Goal: Task Accomplishment & Management: Manage account settings

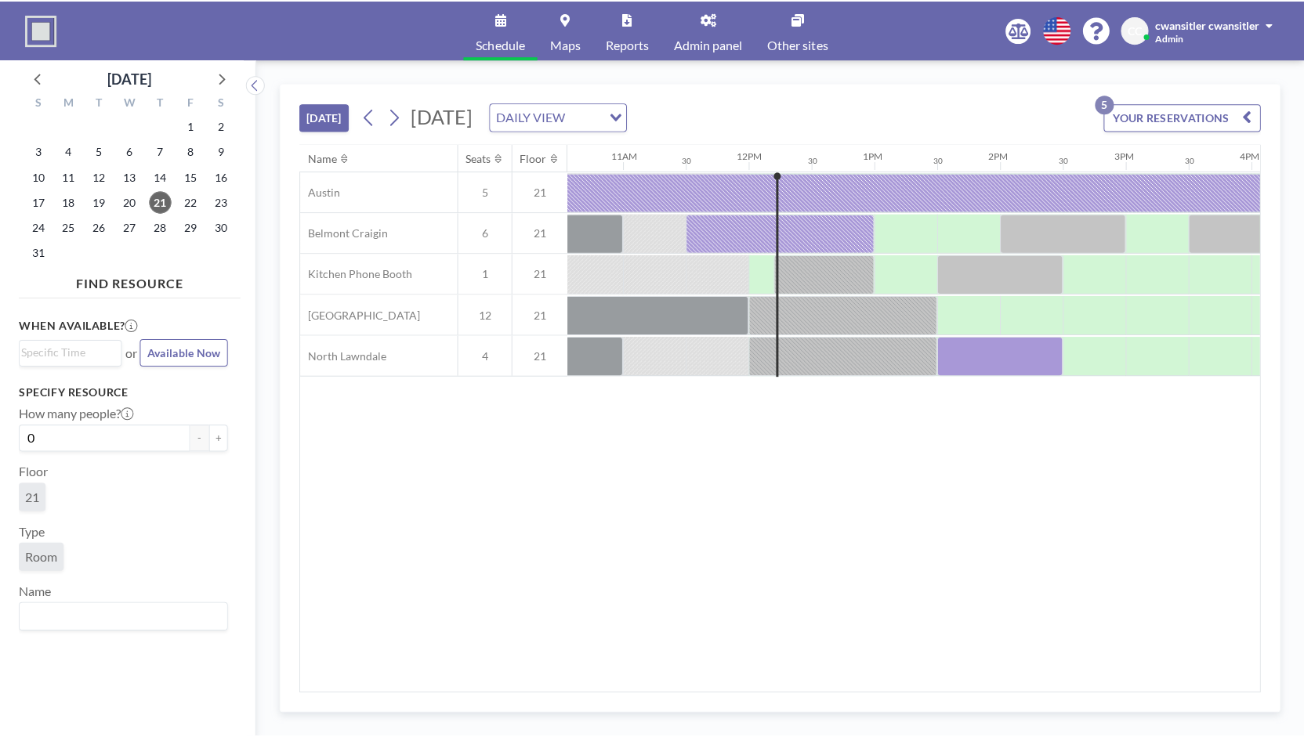
scroll to position [0, 1323]
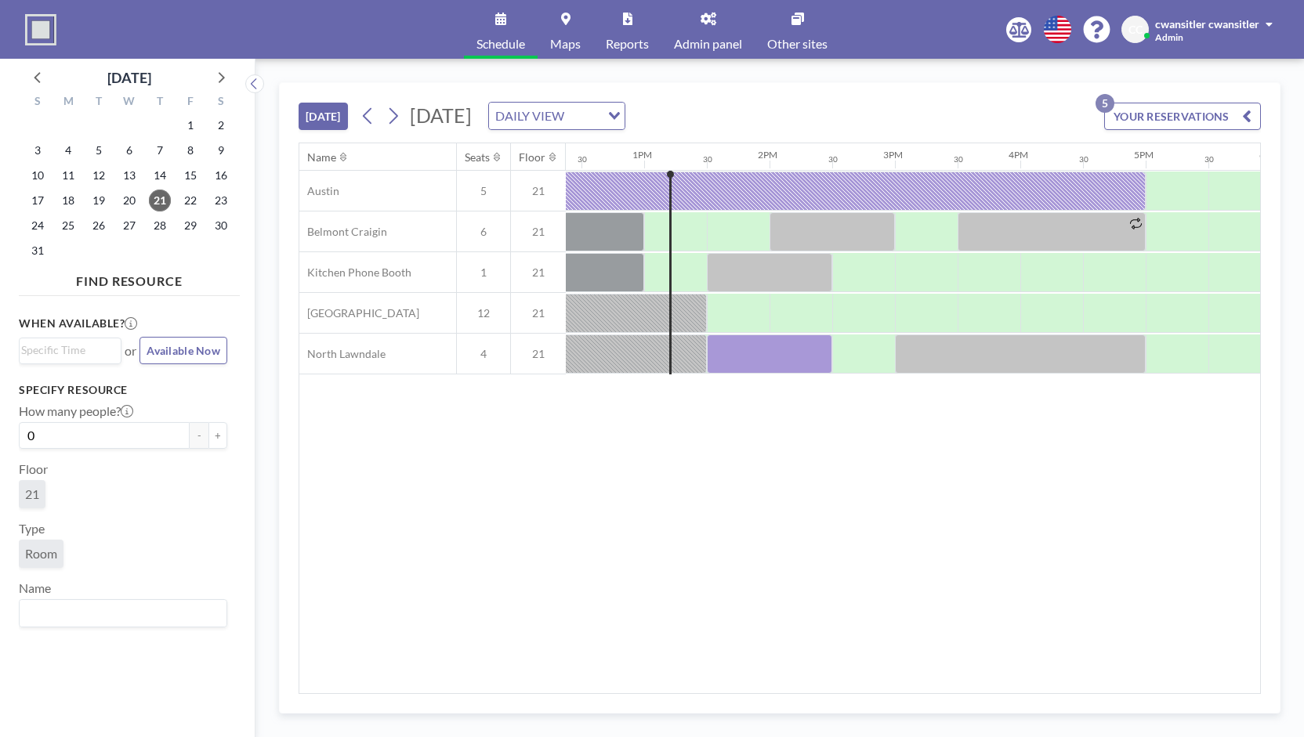
scroll to position [0, 1567]
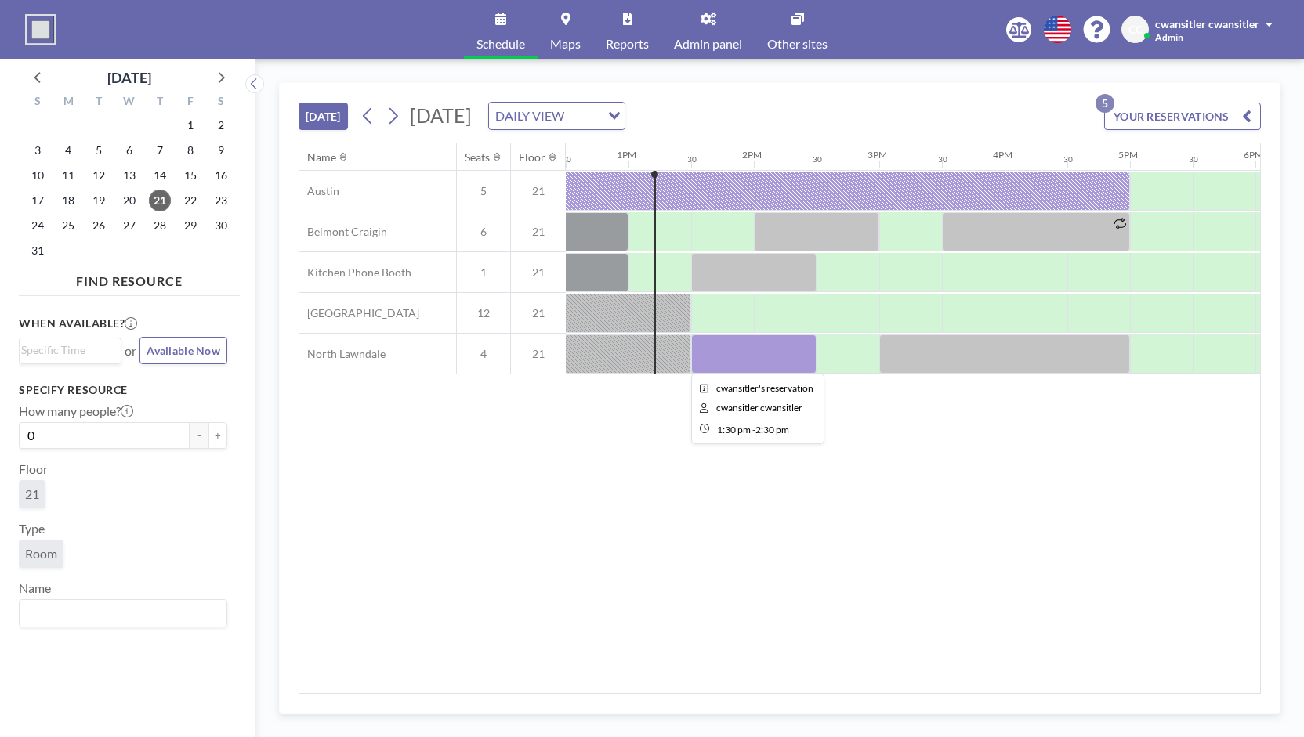
click at [744, 350] on div at bounding box center [753, 354] width 125 height 39
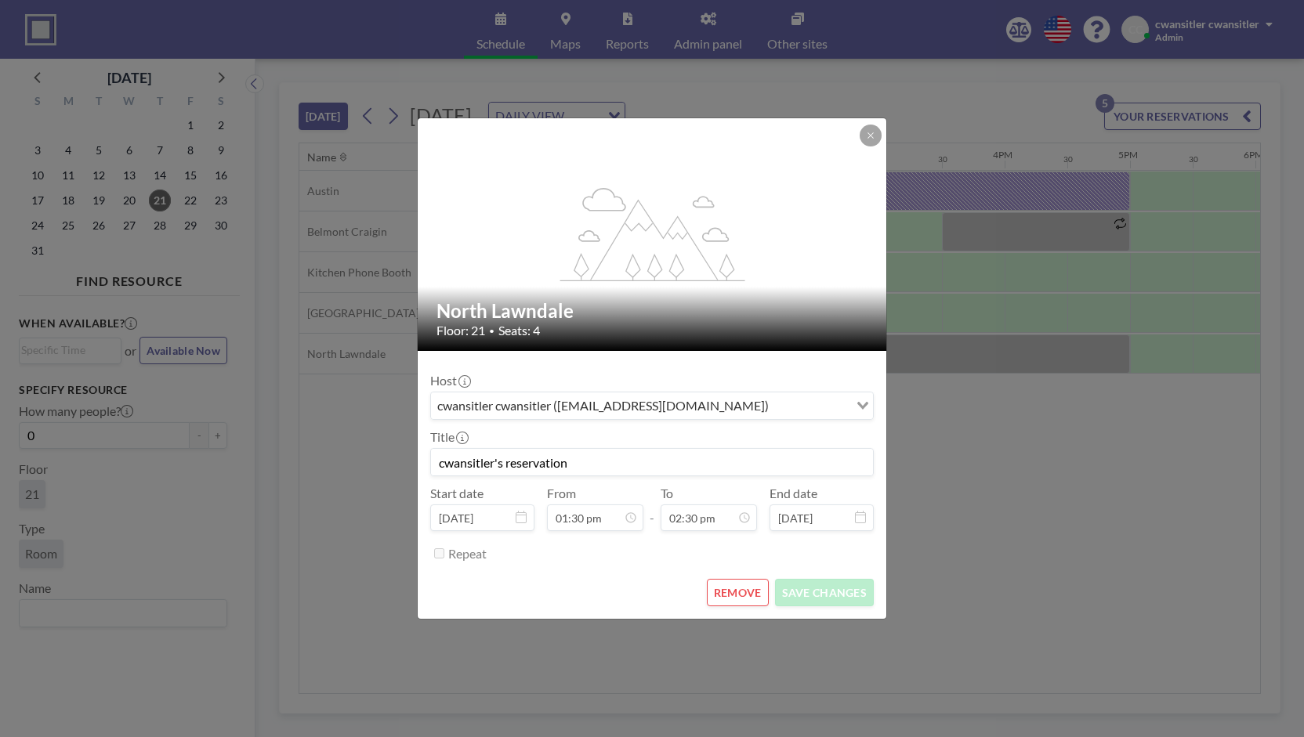
click at [744, 588] on button "REMOVE" at bounding box center [738, 592] width 62 height 27
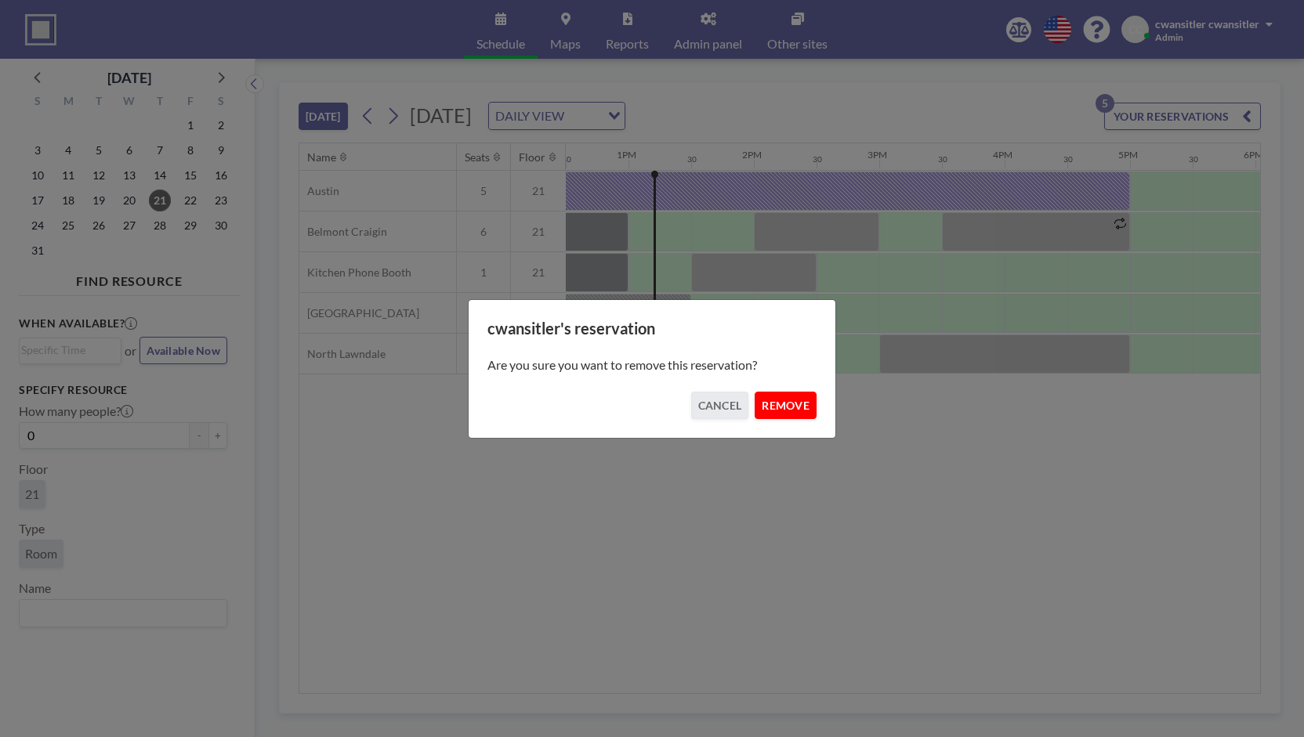
click at [789, 410] on button "REMOVE" at bounding box center [786, 405] width 62 height 27
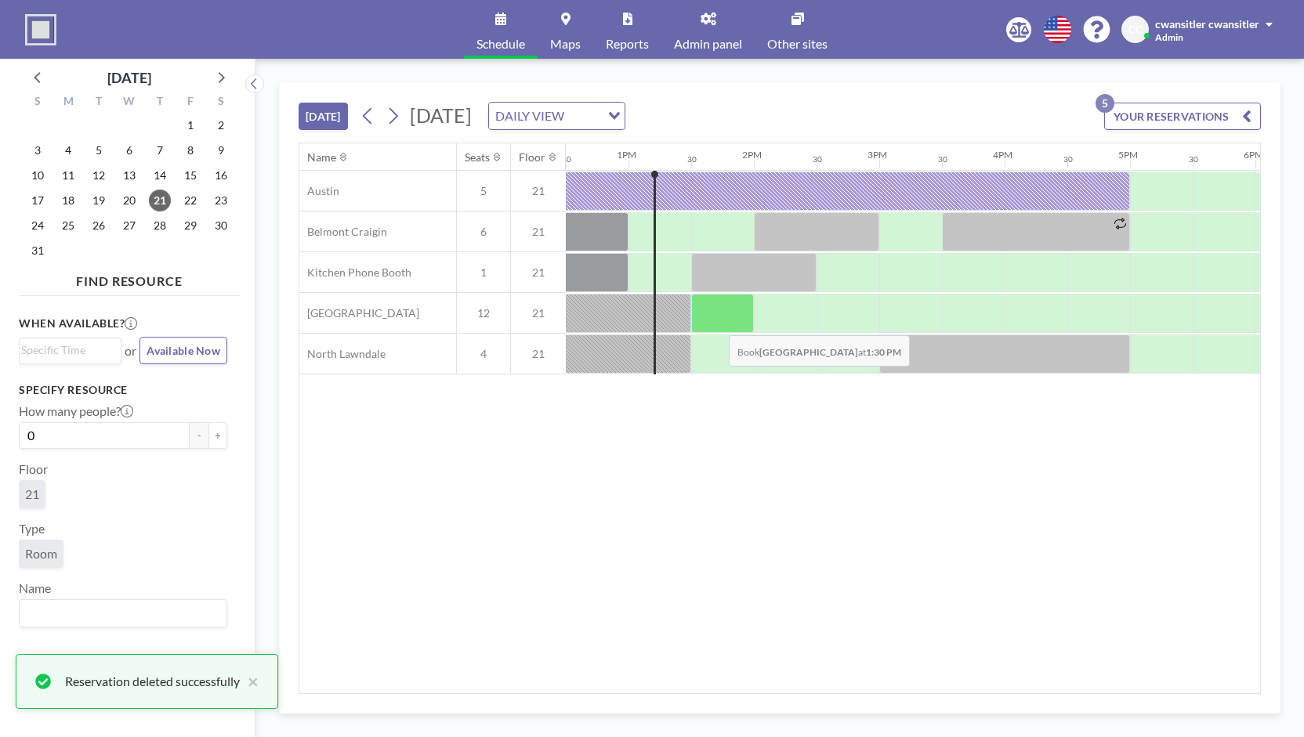
click at [714, 308] on div at bounding box center [722, 313] width 63 height 39
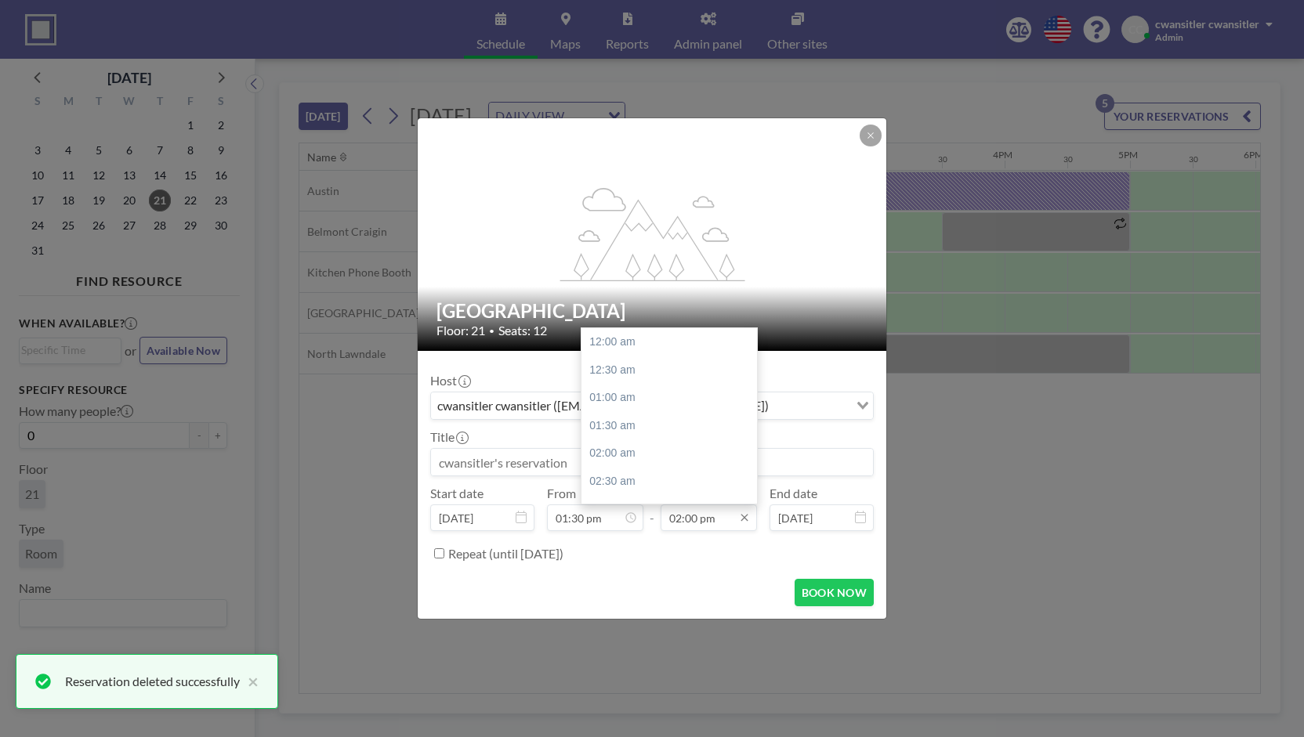
scroll to position [781, 0]
click at [684, 358] on div "02:30 pm" at bounding box center [672, 370] width 183 height 28
type input "02:30 pm"
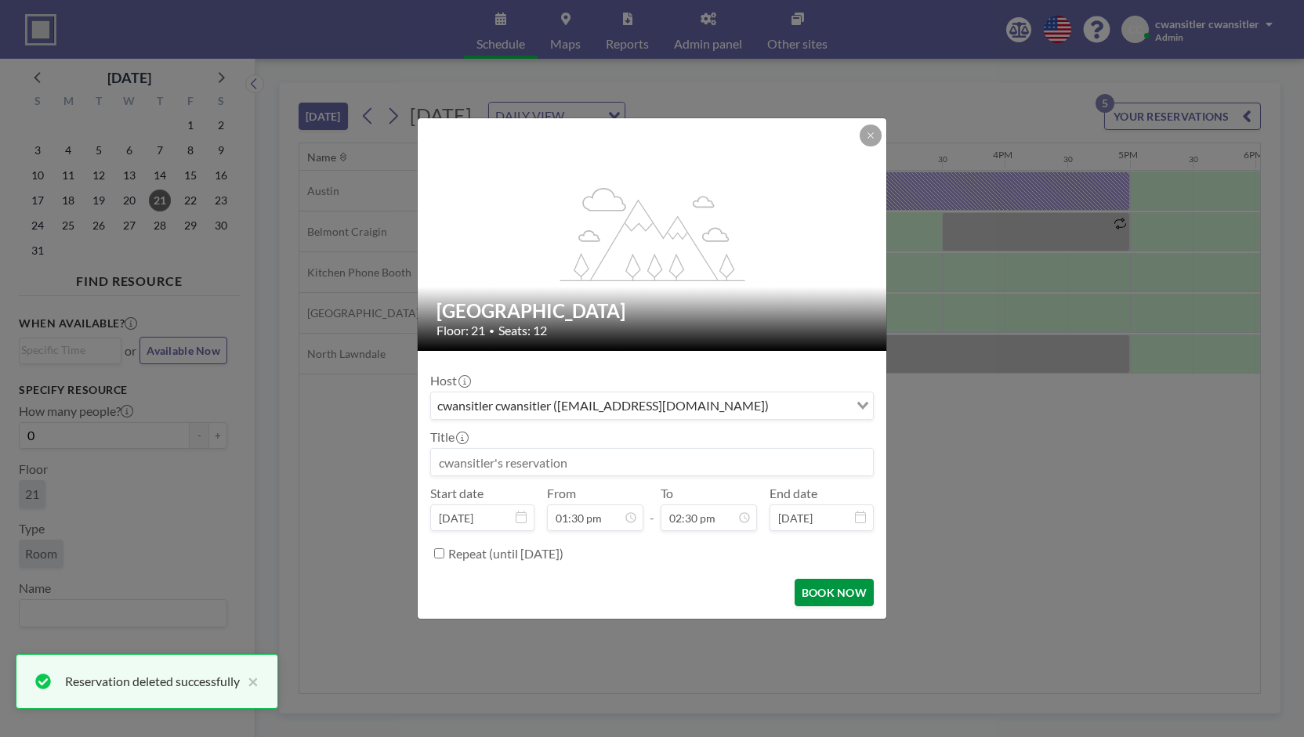
click at [835, 593] on button "BOOK NOW" at bounding box center [833, 592] width 79 height 27
